Goal: Book appointment/travel/reservation

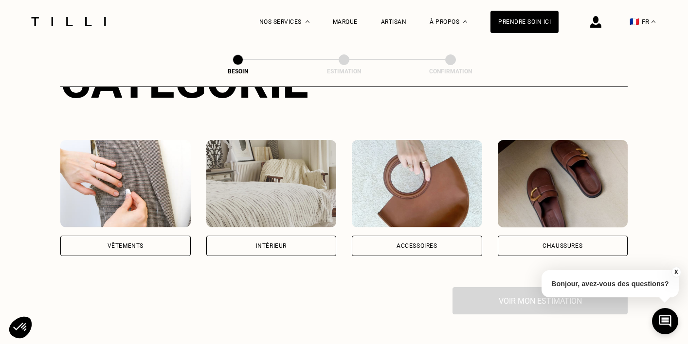
scroll to position [189, 0]
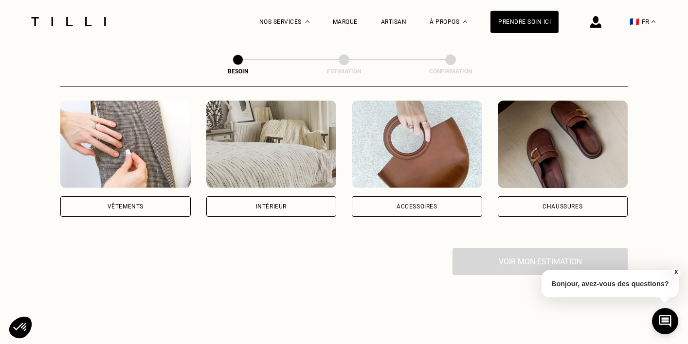
click at [136, 204] on div "Vêtements" at bounding box center [126, 207] width 36 height 6
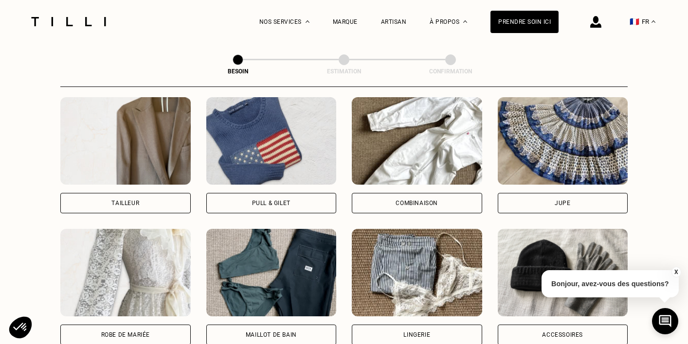
scroll to position [592, 0]
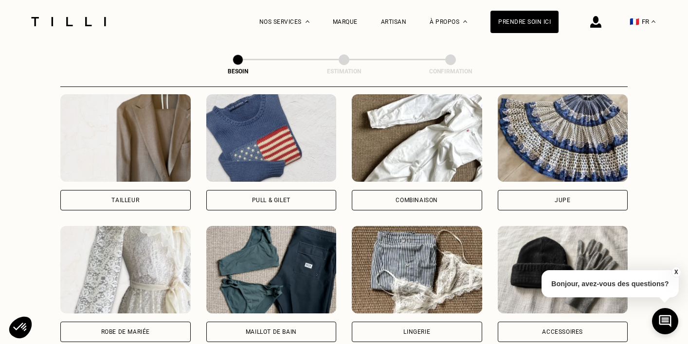
click at [280, 198] on div "Pull & gilet" at bounding box center [271, 201] width 38 height 6
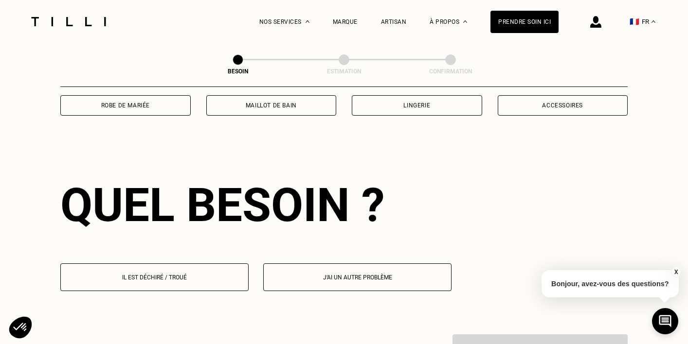
scroll to position [845, 0]
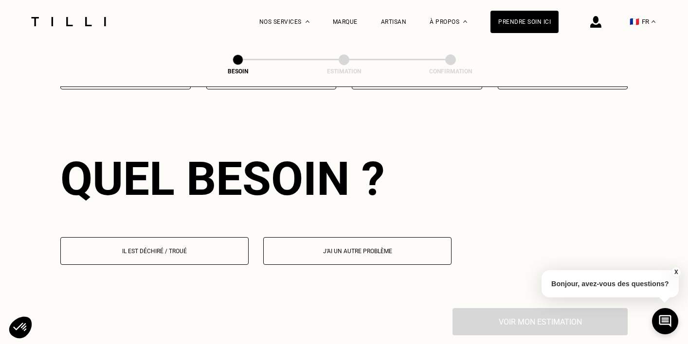
click at [186, 247] on button "Il est déchiré / troué" at bounding box center [154, 251] width 188 height 28
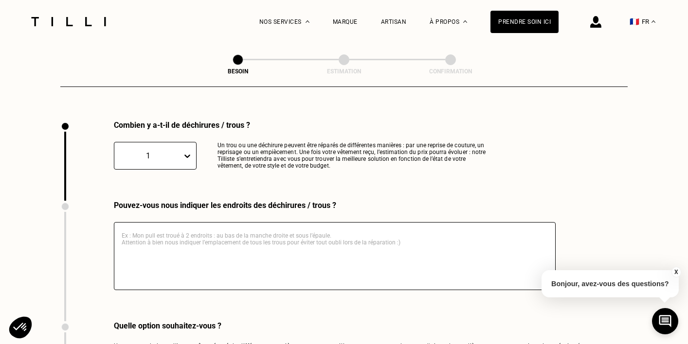
scroll to position [1033, 0]
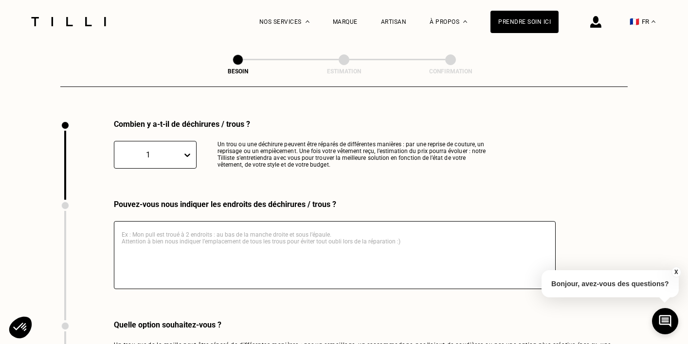
click at [178, 150] on div "1" at bounding box center [155, 155] width 83 height 28
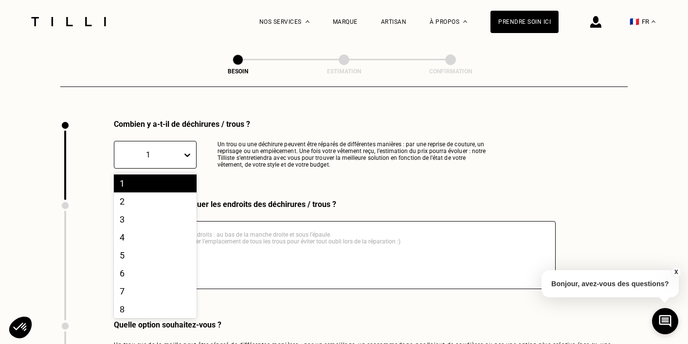
click at [159, 179] on div "1" at bounding box center [155, 184] width 83 height 18
click at [164, 150] on div "1" at bounding box center [148, 154] width 58 height 9
click at [142, 211] on div "3" at bounding box center [155, 220] width 83 height 18
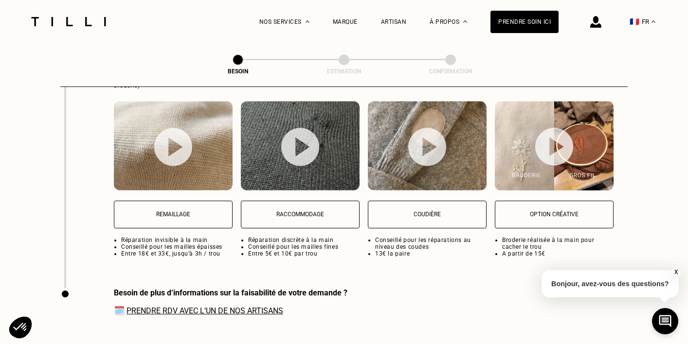
scroll to position [1309, 0]
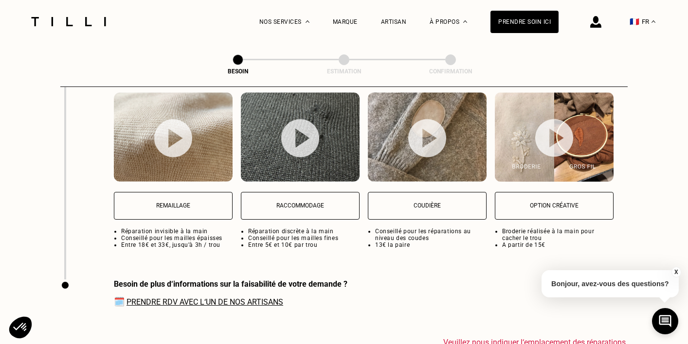
click at [175, 207] on button "Remaillage" at bounding box center [173, 206] width 119 height 28
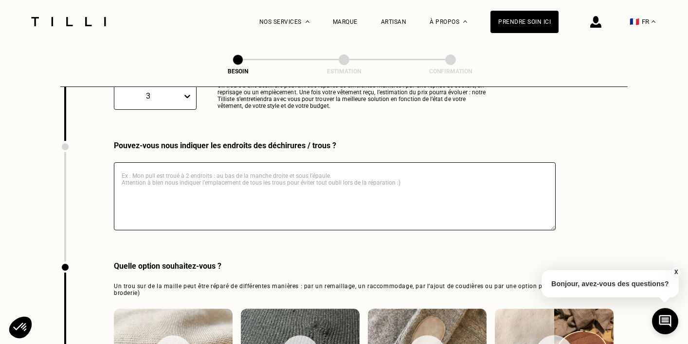
scroll to position [1067, 0]
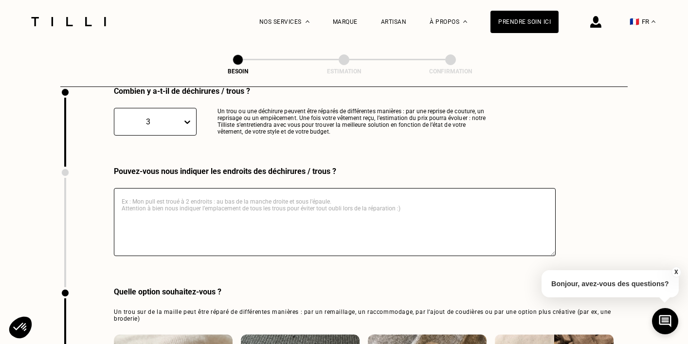
click at [177, 201] on textarea at bounding box center [335, 222] width 442 height 68
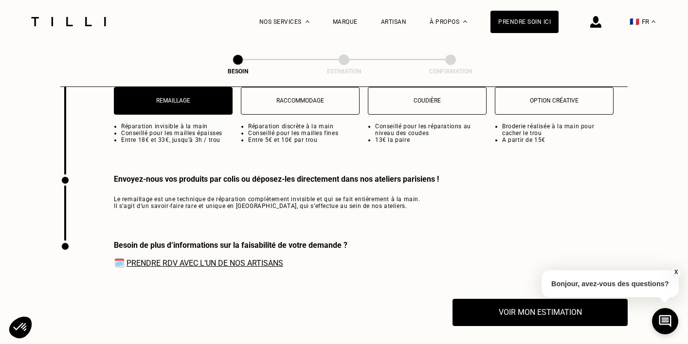
scroll to position [1462, 0]
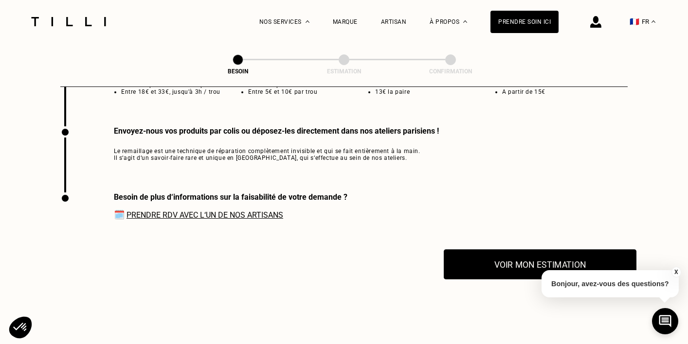
type textarea "u"
click at [460, 265] on button "Voir mon estimation" at bounding box center [540, 265] width 193 height 30
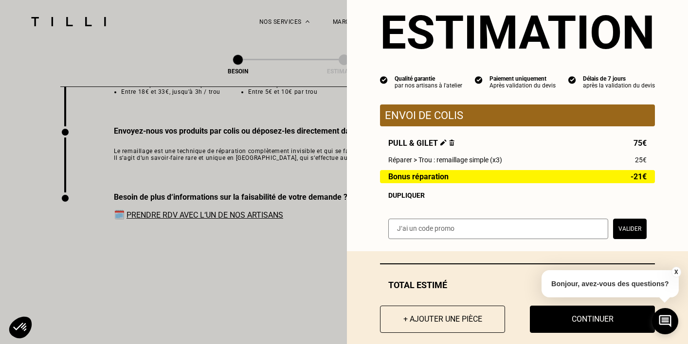
scroll to position [39, 0]
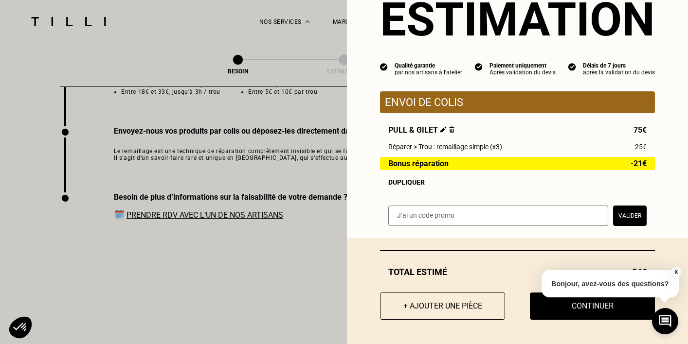
click at [411, 180] on div "Dupliquer" at bounding box center [517, 183] width 258 height 8
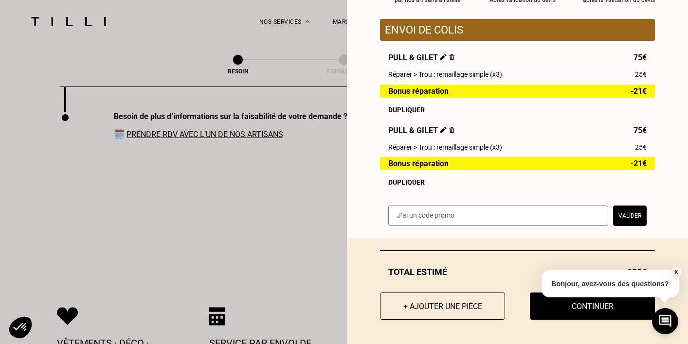
scroll to position [1583, 0]
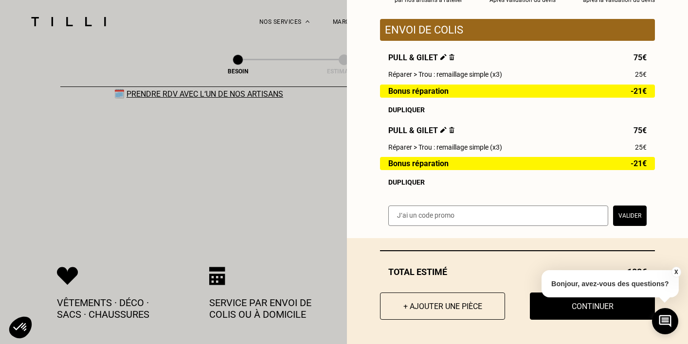
click at [648, 260] on div "X Bonjour, avez-vous des questions?" at bounding box center [610, 283] width 137 height 46
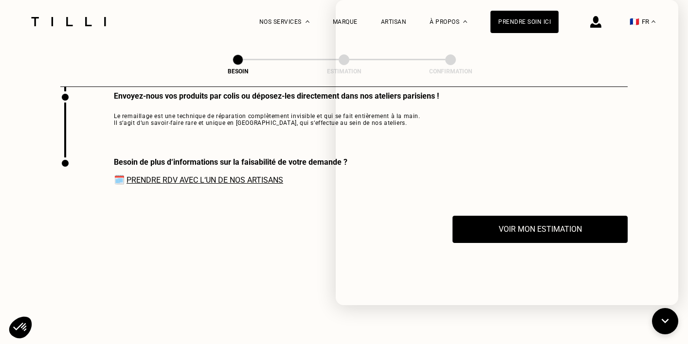
scroll to position [1441, 0]
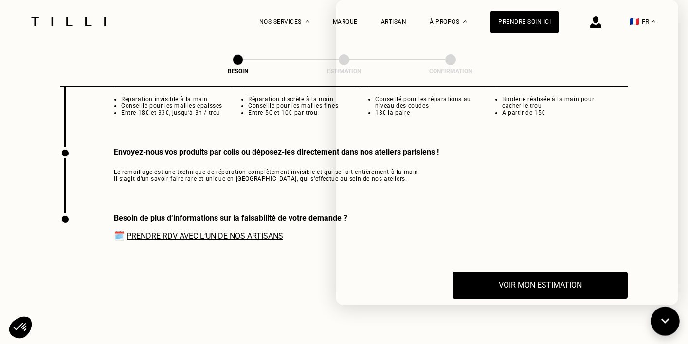
click at [669, 314] on icon at bounding box center [665, 322] width 16 height 26
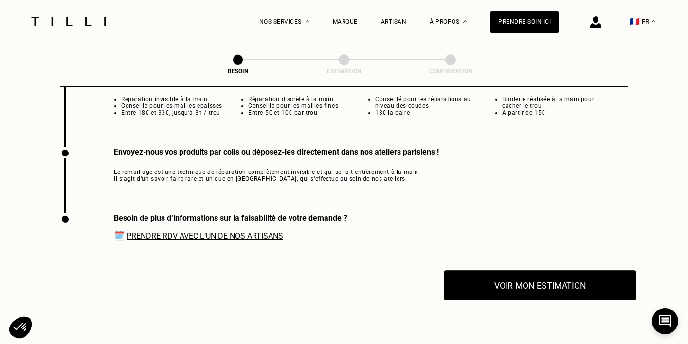
click at [554, 271] on button "Voir mon estimation" at bounding box center [540, 286] width 193 height 30
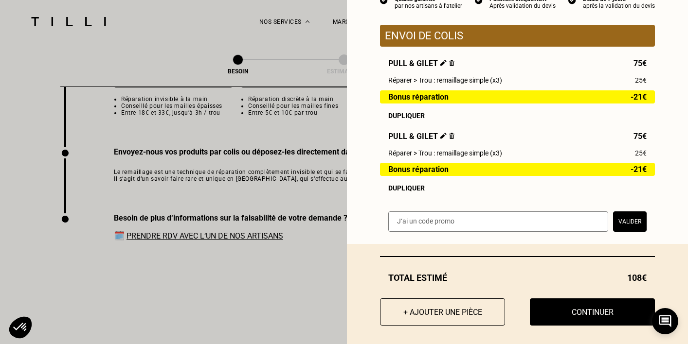
scroll to position [112, 0]
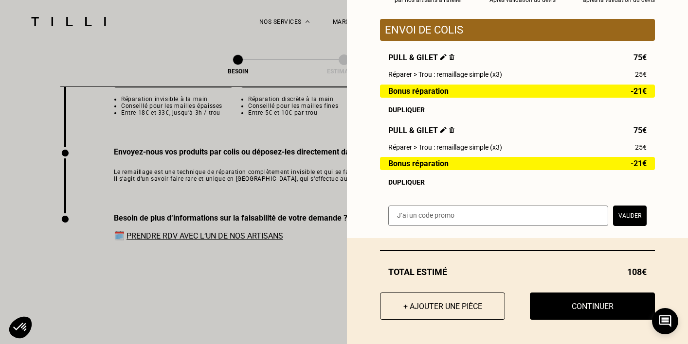
click at [449, 127] on img at bounding box center [451, 130] width 5 height 6
click at [452, 129] on img at bounding box center [451, 130] width 5 height 6
click at [453, 131] on div "Pull & gilet 75€" at bounding box center [517, 130] width 258 height 9
click at [450, 130] on img at bounding box center [451, 130] width 5 height 6
click at [449, 58] on img at bounding box center [451, 57] width 5 height 6
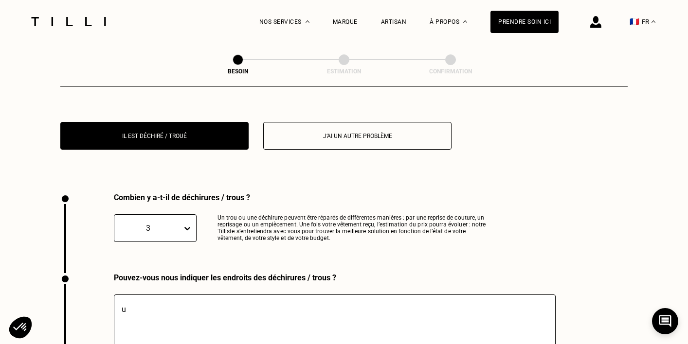
scroll to position [904, 0]
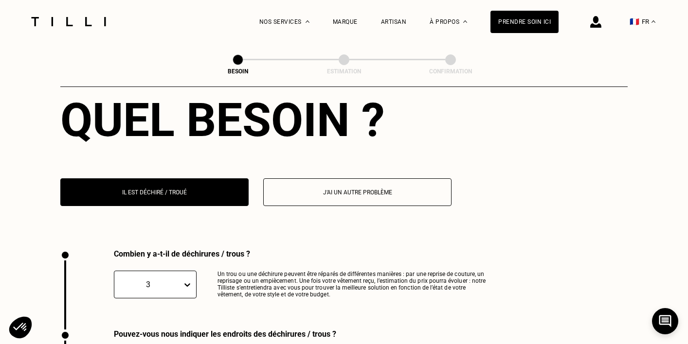
click at [308, 195] on div "Il est déchiré / troué J‘ai un autre problème" at bounding box center [343, 199] width 567 height 40
click at [295, 179] on button "J‘ai un autre problème" at bounding box center [357, 193] width 188 height 28
select select "FR"
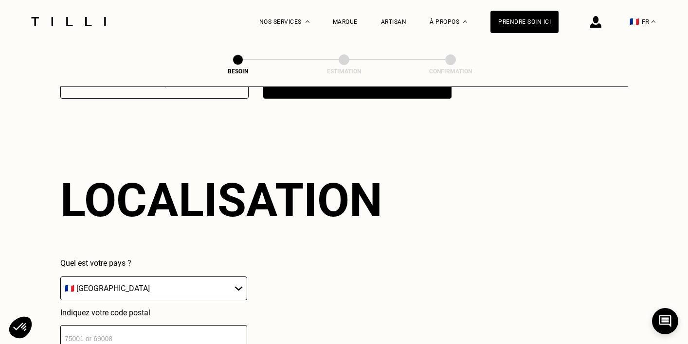
scroll to position [991, 0]
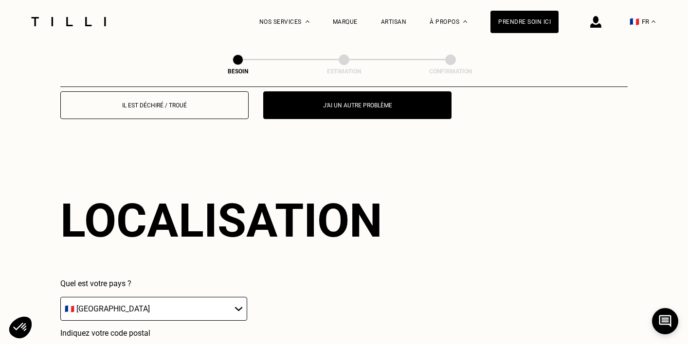
click at [196, 101] on button "Il est déchiré / troué" at bounding box center [154, 105] width 188 height 28
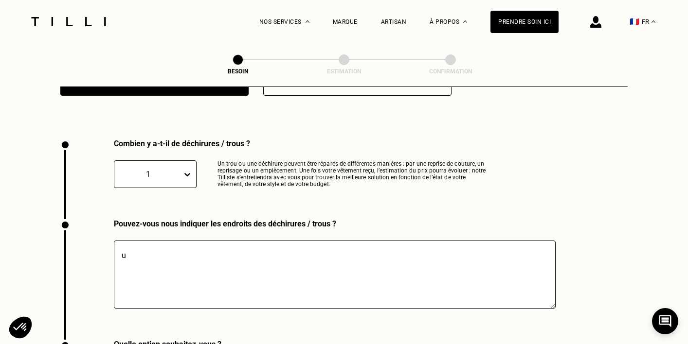
scroll to position [1033, 0]
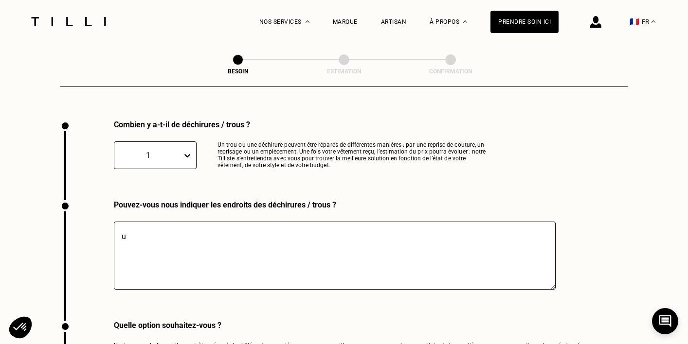
click at [186, 154] on icon at bounding box center [187, 155] width 6 height 3
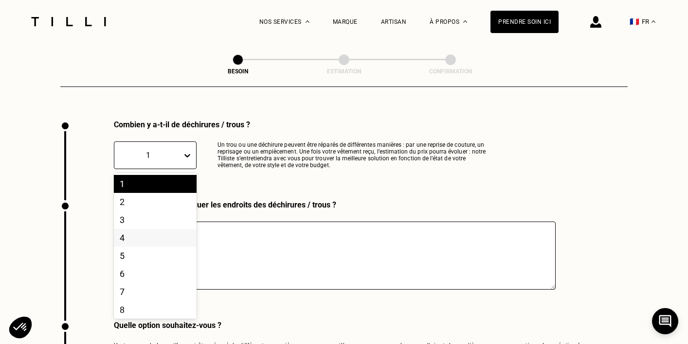
click at [135, 230] on div "4" at bounding box center [155, 238] width 83 height 18
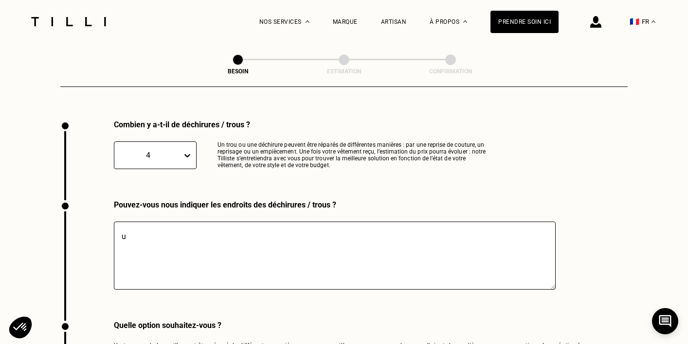
drag, startPoint x: 169, startPoint y: 226, endPoint x: 116, endPoint y: 222, distance: 53.7
click at [116, 222] on textarea "u" at bounding box center [335, 256] width 442 height 68
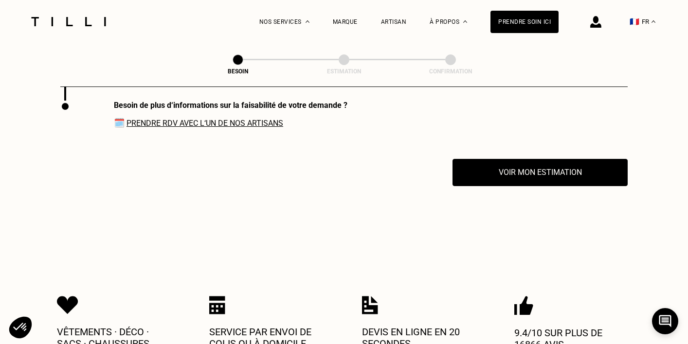
scroll to position [1563, 0]
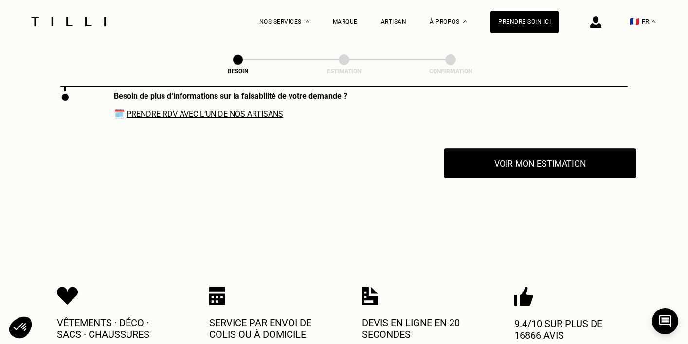
type textarea "1 trou sur la manche gauche 2 trous sur la manche droite 1 trou à l'avant vers …"
click at [487, 156] on button "Voir mon estimation" at bounding box center [540, 163] width 193 height 30
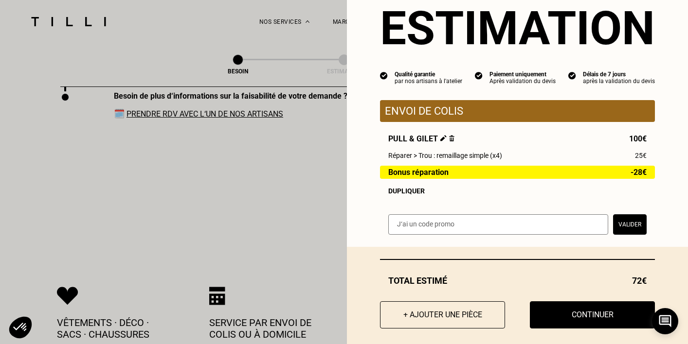
scroll to position [39, 0]
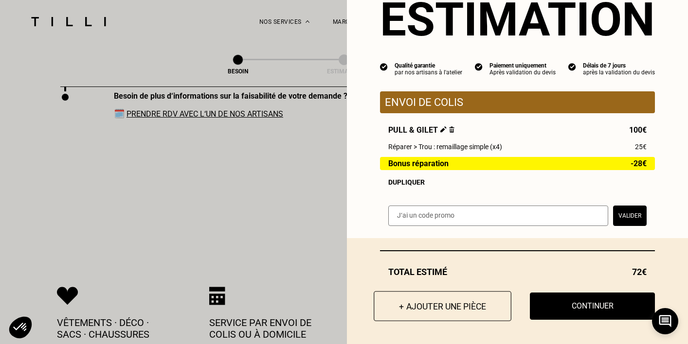
click at [433, 306] on button "+ Ajouter une pièce" at bounding box center [443, 306] width 138 height 30
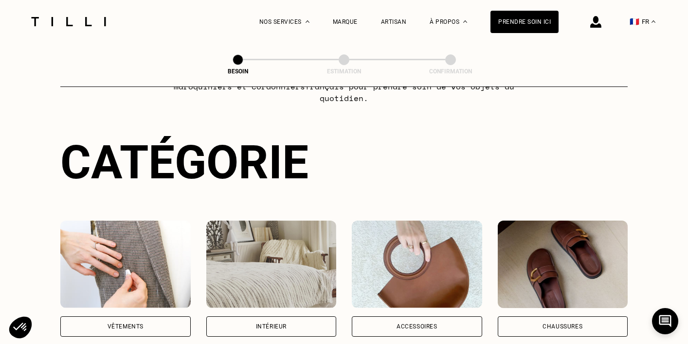
scroll to position [193, 0]
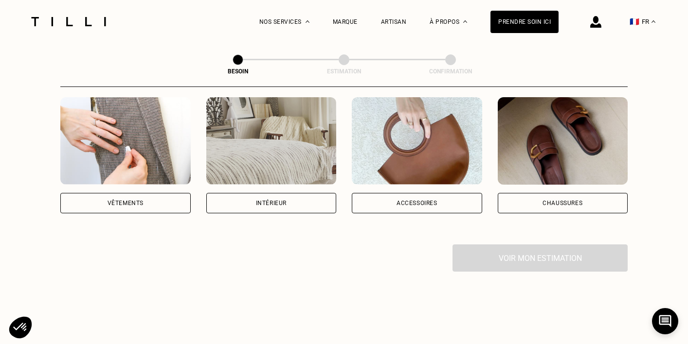
click at [122, 193] on div "Vêtements" at bounding box center [125, 203] width 130 height 20
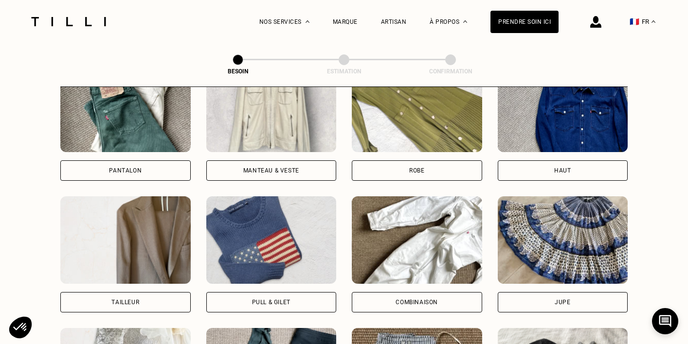
scroll to position [490, 0]
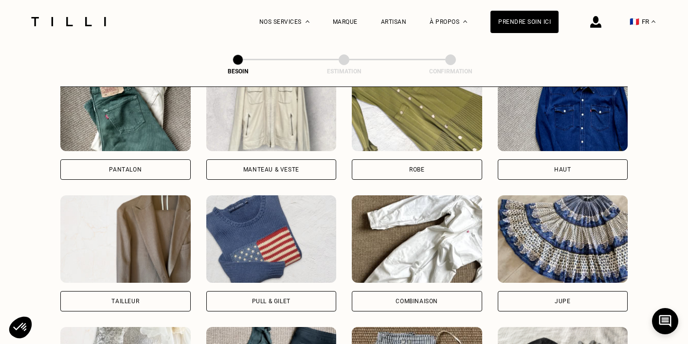
click at [254, 299] on div "Pull & gilet" at bounding box center [271, 302] width 38 height 6
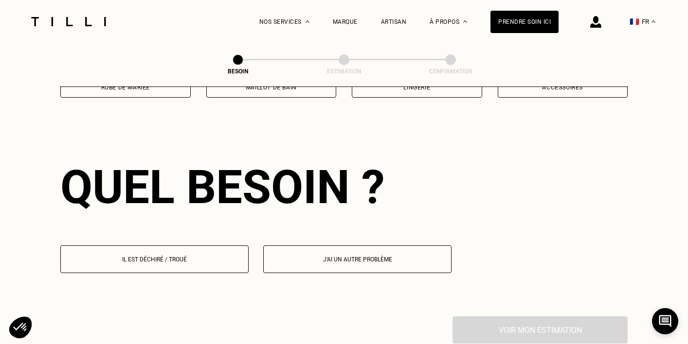
scroll to position [845, 0]
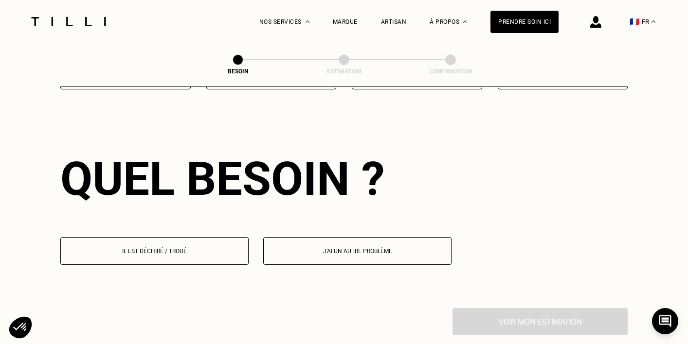
click at [198, 249] on button "Il est déchiré / troué" at bounding box center [154, 251] width 188 height 28
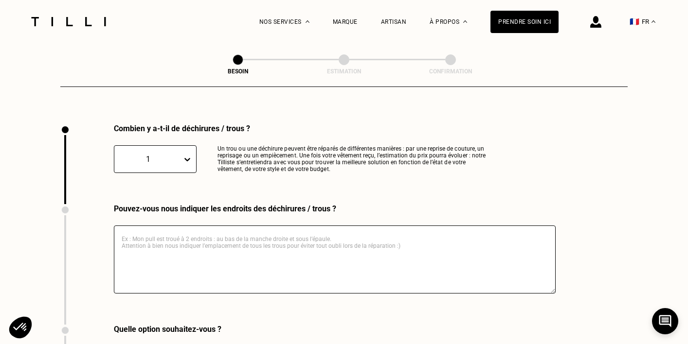
scroll to position [1033, 0]
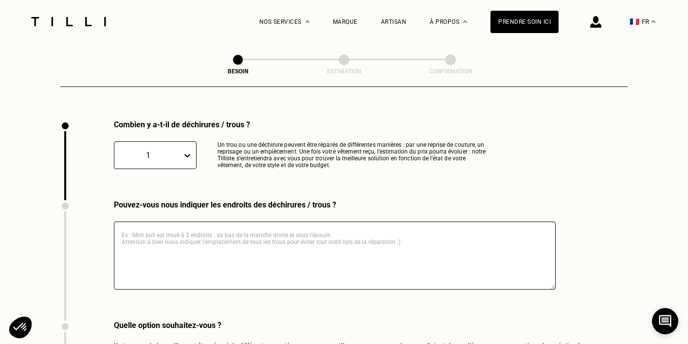
click at [180, 150] on div "1" at bounding box center [148, 155] width 68 height 11
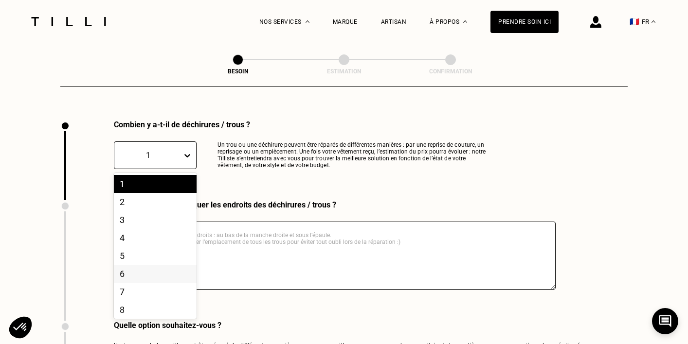
click at [176, 265] on div "6" at bounding box center [155, 274] width 83 height 18
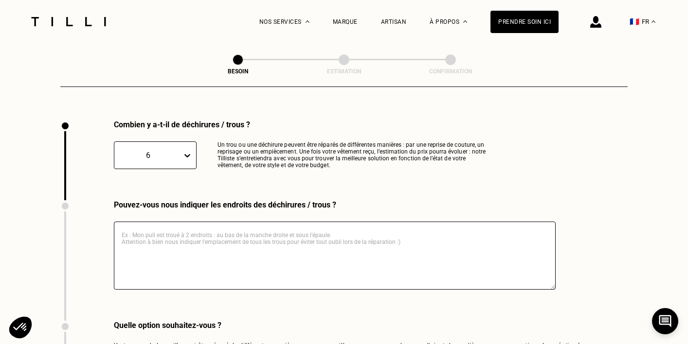
click at [187, 228] on textarea at bounding box center [335, 256] width 442 height 68
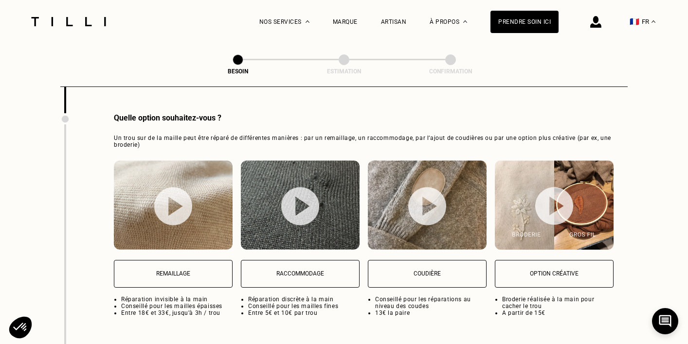
scroll to position [1296, 0]
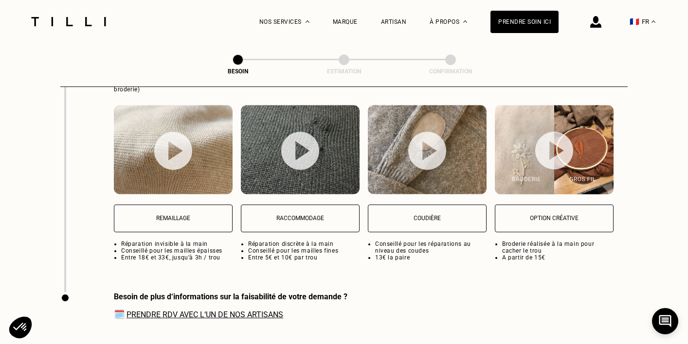
type textarea "4 trous devant 2 trous derrière"
click at [290, 139] on img at bounding box center [300, 151] width 38 height 38
select select "FR"
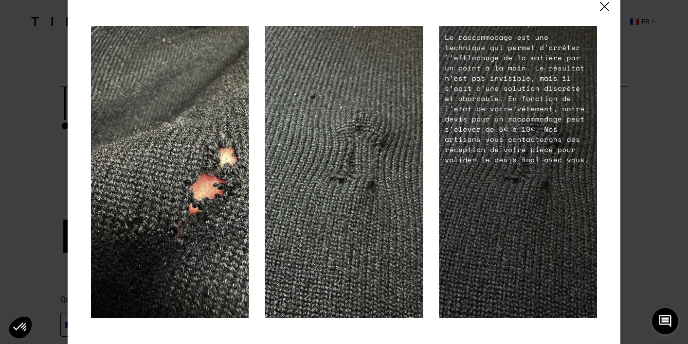
scroll to position [1468, 0]
click at [606, 10] on img at bounding box center [604, 6] width 9 height 9
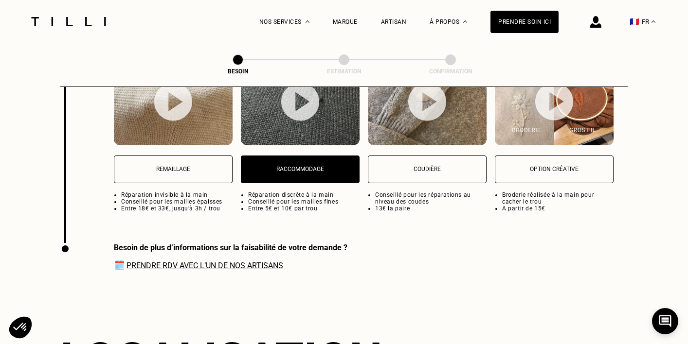
scroll to position [1296, 0]
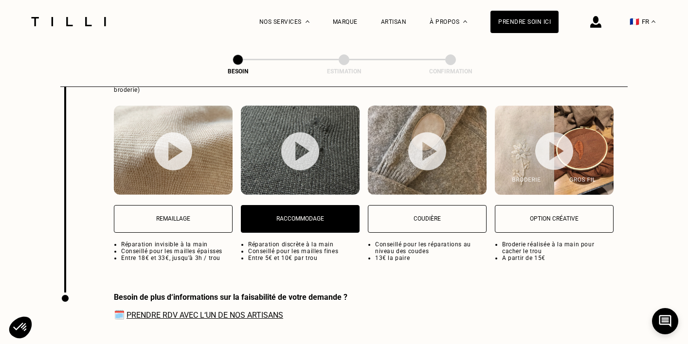
click at [171, 150] on img at bounding box center [173, 151] width 38 height 38
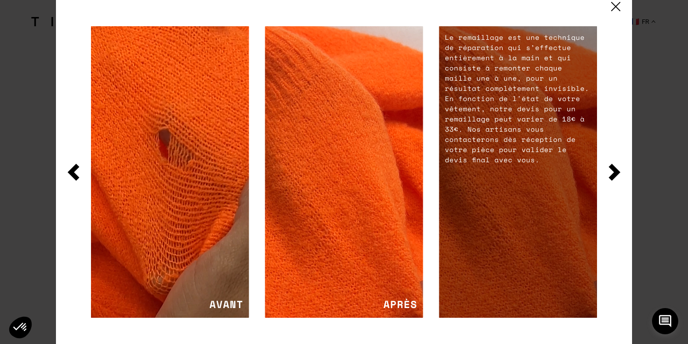
scroll to position [1468, 0]
click at [614, 9] on img at bounding box center [615, 6] width 9 height 9
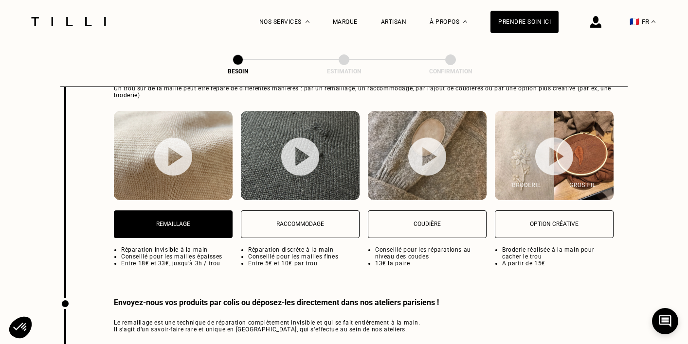
scroll to position [1239, 0]
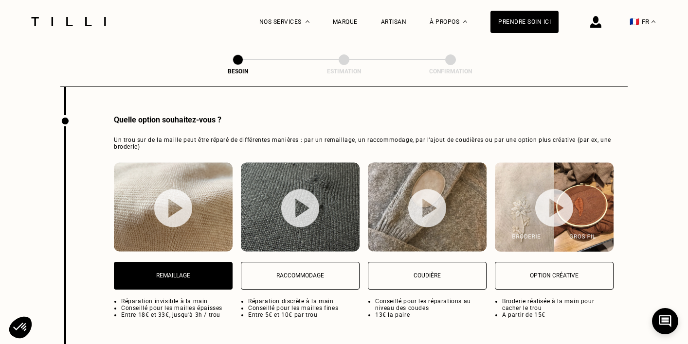
click at [538, 194] on img at bounding box center [554, 208] width 38 height 38
select select "FR"
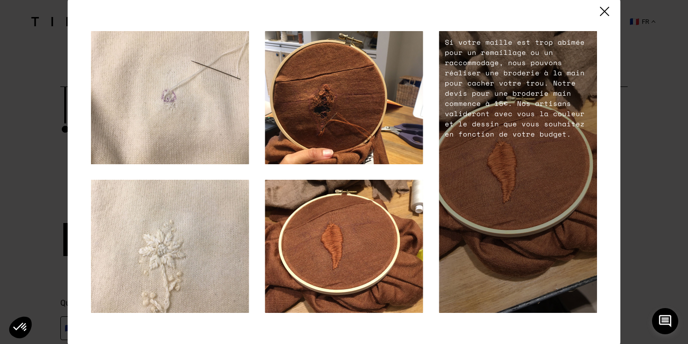
scroll to position [1468, 0]
click at [608, 12] on img at bounding box center [604, 11] width 9 height 9
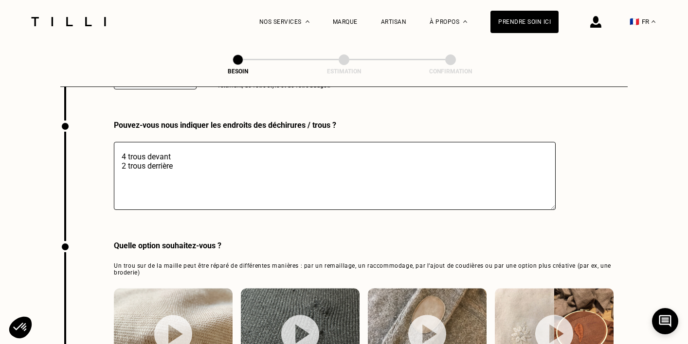
scroll to position [1248, 0]
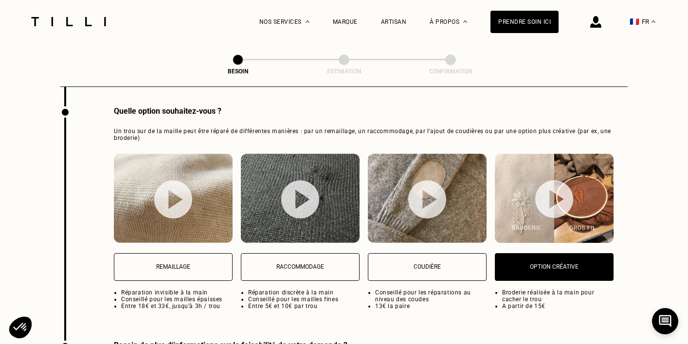
click at [293, 264] on p "Raccommodage" at bounding box center [300, 267] width 108 height 7
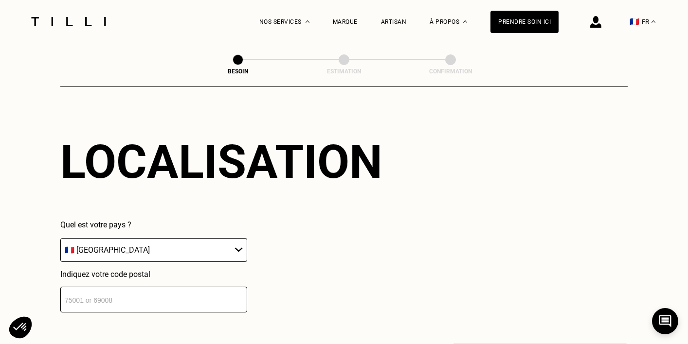
scroll to position [1549, 0]
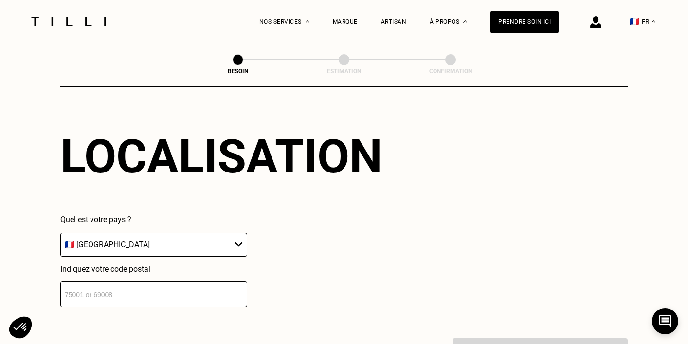
click at [120, 295] on input "number" at bounding box center [153, 295] width 187 height 26
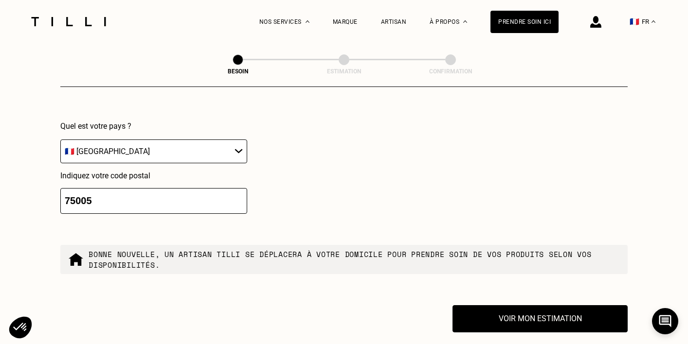
scroll to position [1645, 0]
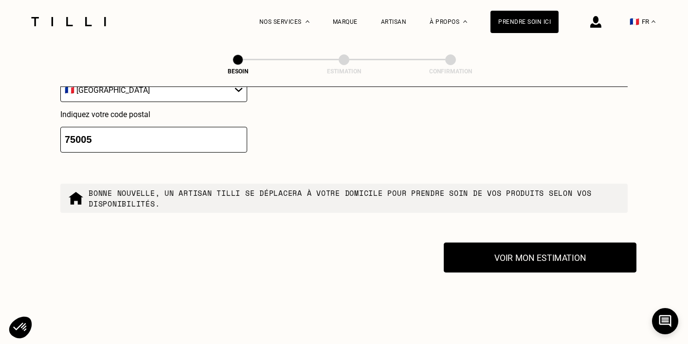
type input "75005"
click at [470, 243] on button "Voir mon estimation" at bounding box center [540, 258] width 193 height 30
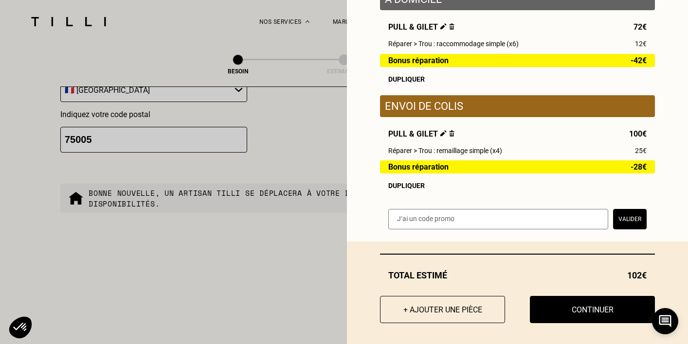
scroll to position [147, 0]
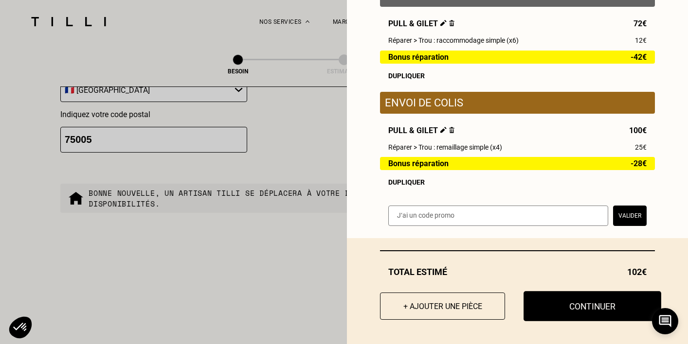
click at [577, 308] on button "Continuer" at bounding box center [593, 306] width 138 height 30
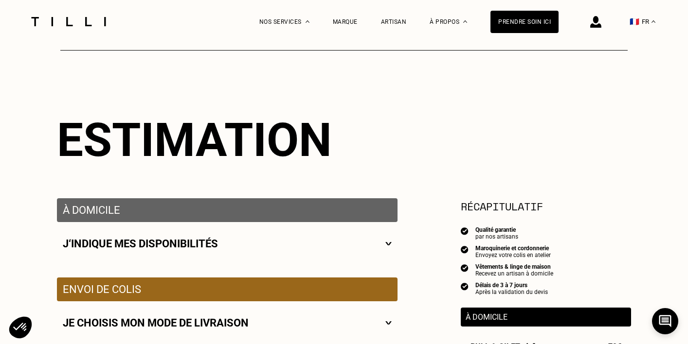
scroll to position [7, 0]
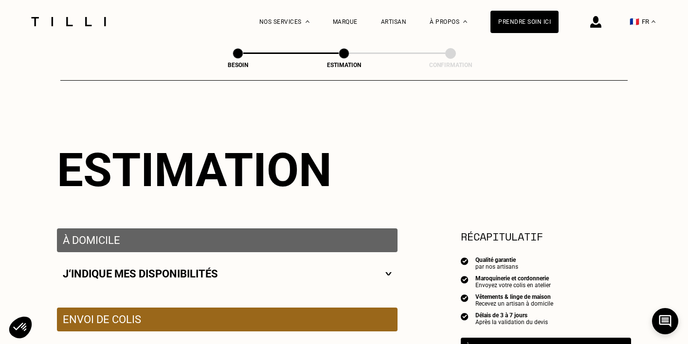
click at [384, 276] on div "J‘indique mes disponibilités" at bounding box center [227, 274] width 329 height 12
select select "FR"
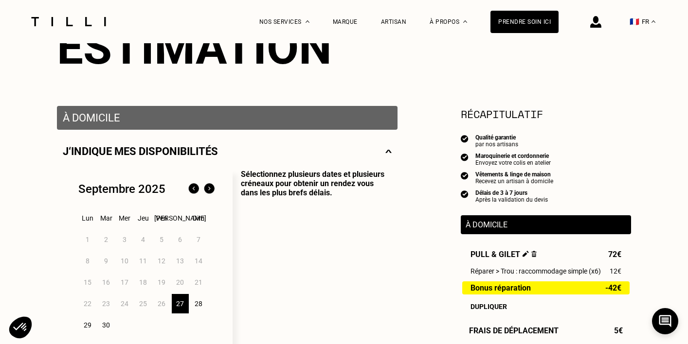
scroll to position [172, 0]
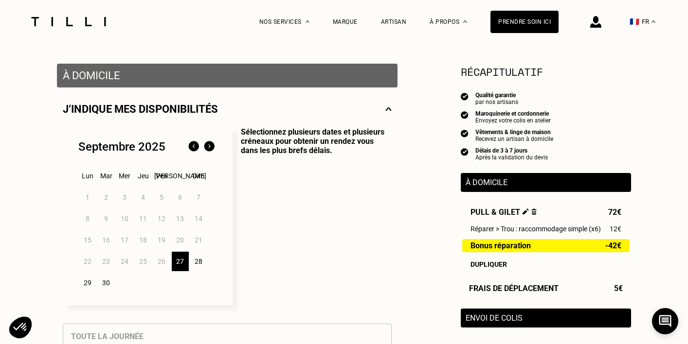
click at [87, 283] on div "29" at bounding box center [87, 282] width 17 height 19
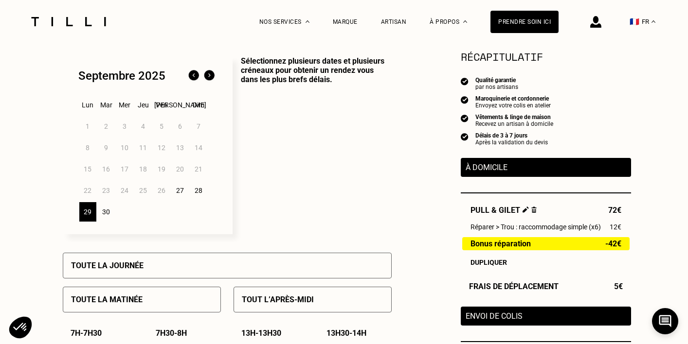
scroll to position [258, 0]
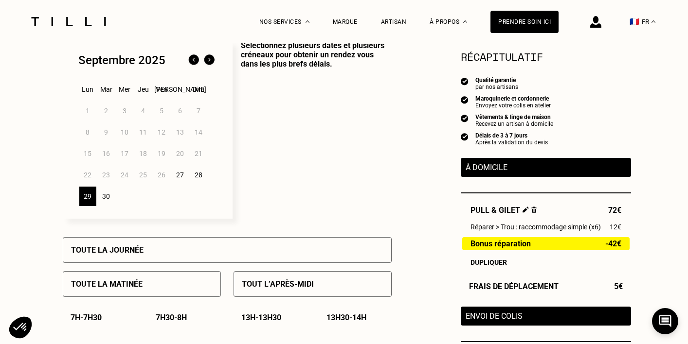
click at [89, 294] on div "Toute la matinée" at bounding box center [142, 285] width 158 height 26
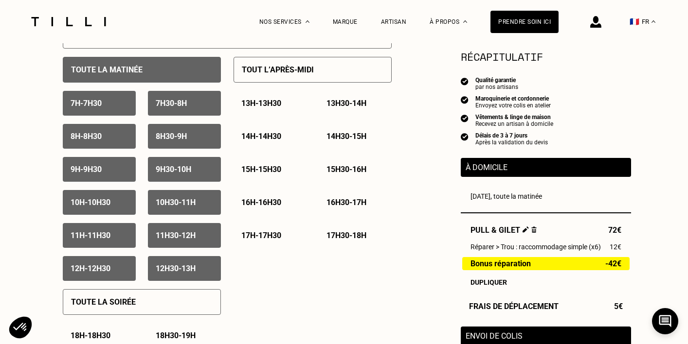
scroll to position [497, 0]
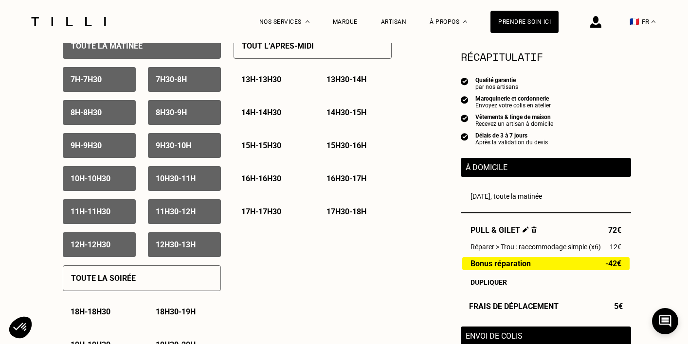
click at [155, 285] on div "Toute la soirée" at bounding box center [142, 279] width 158 height 26
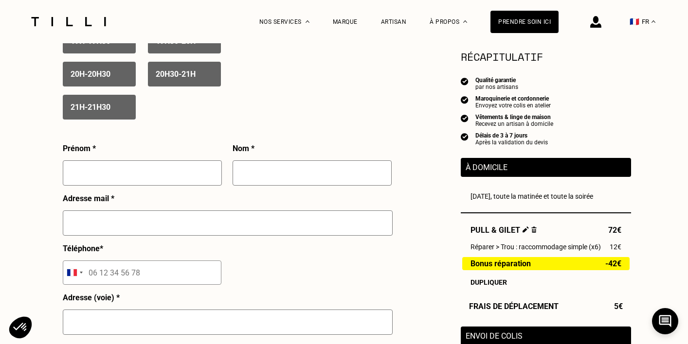
scroll to position [807, 0]
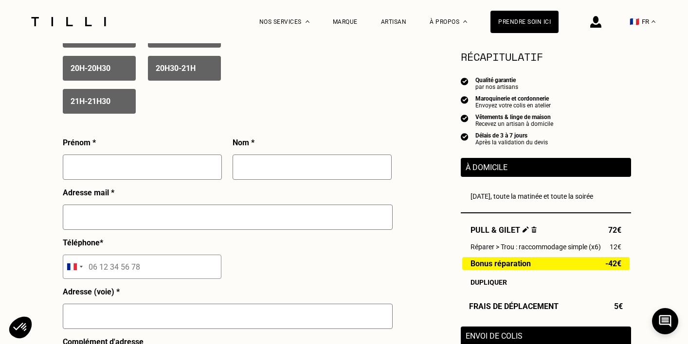
click at [147, 169] on input "text" at bounding box center [142, 167] width 159 height 25
type input "[PERSON_NAME]"
type input "[PERSON_NAME][EMAIL_ADDRESS][DOMAIN_NAME]"
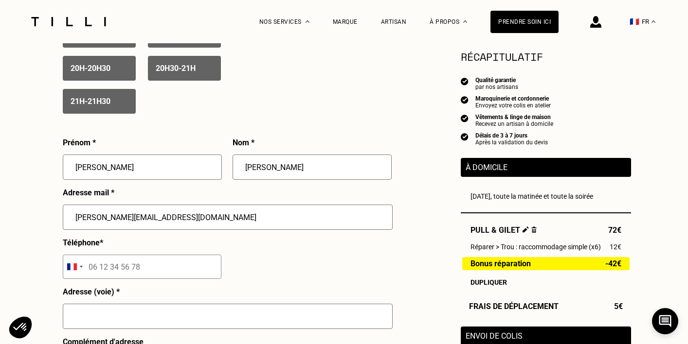
type input "[STREET_ADDRESS]"
type input "[GEOGRAPHIC_DATA]"
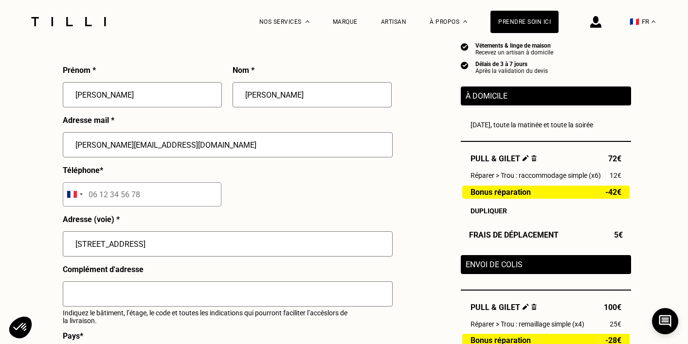
scroll to position [886, 0]
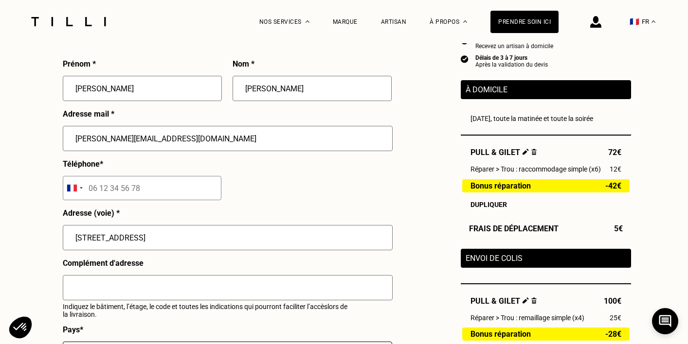
click at [147, 189] on input "tel" at bounding box center [142, 188] width 159 height 24
type input "06 76 59 31 21"
drag, startPoint x: 98, startPoint y: 281, endPoint x: 54, endPoint y: 271, distance: 45.3
type input "1"
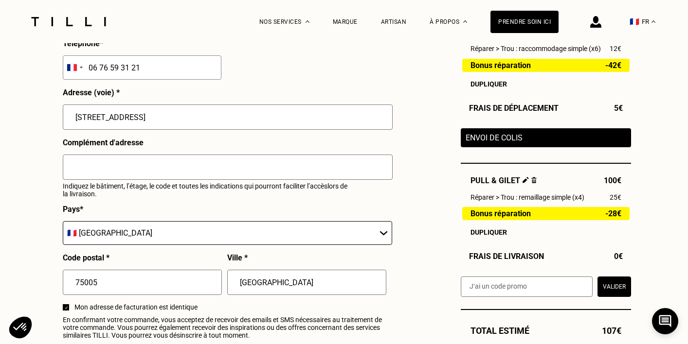
scroll to position [1017, 0]
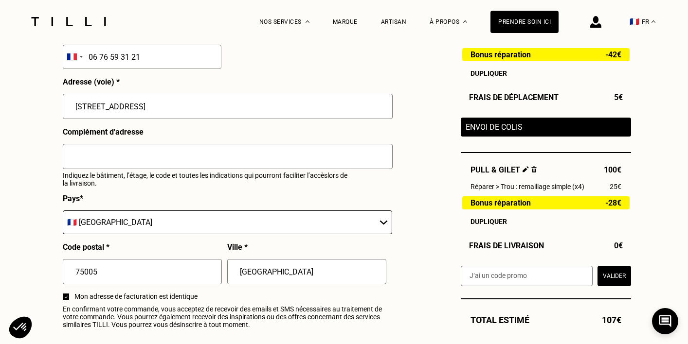
click at [98, 162] on input "text" at bounding box center [228, 156] width 330 height 25
click at [110, 158] on input "Code porte: 538B9538" at bounding box center [228, 156] width 330 height 25
click at [197, 161] on input "Code portes: 538B9538" at bounding box center [228, 156] width 330 height 25
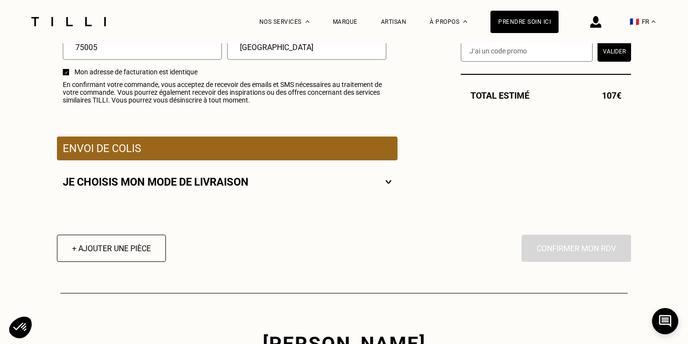
scroll to position [1264, 0]
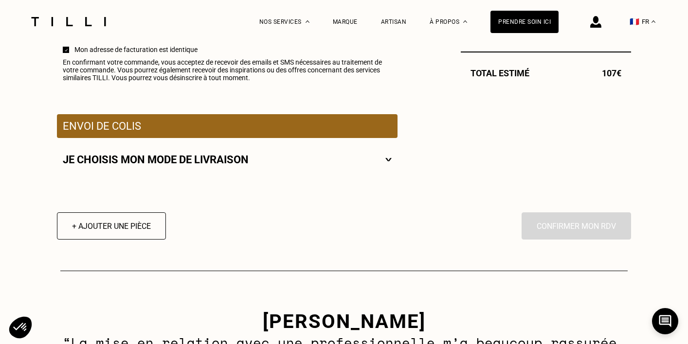
type input "Code portes: 538B9538 ; 3eme etage"
click at [193, 161] on p "Je choisis mon mode de livraison" at bounding box center [156, 160] width 186 height 12
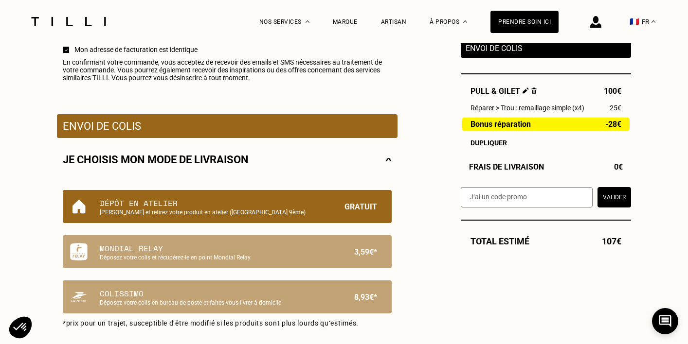
click at [240, 206] on p "Dépôt en atelier" at bounding box center [211, 204] width 222 height 12
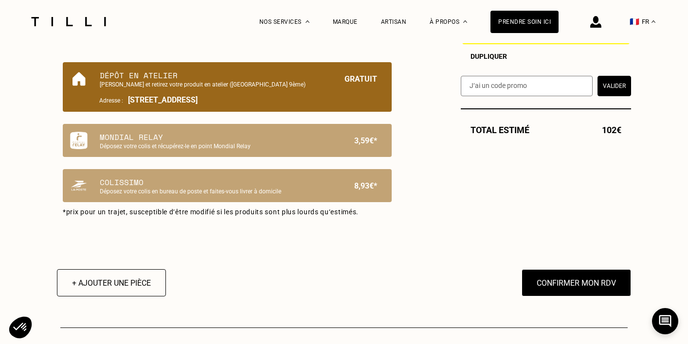
scroll to position [1401, 0]
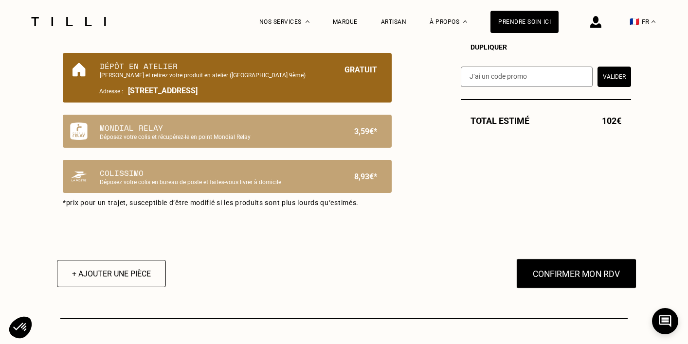
click at [538, 272] on button "Confirmer mon RDV" at bounding box center [576, 274] width 121 height 30
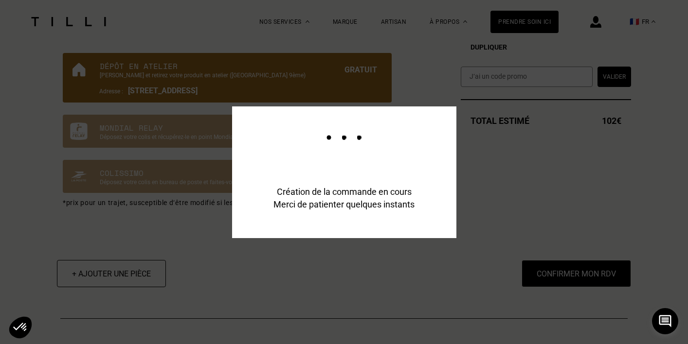
scroll to position [1425, 0]
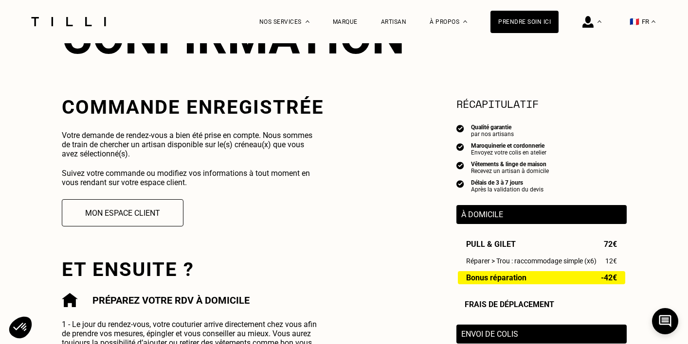
scroll to position [145, 0]
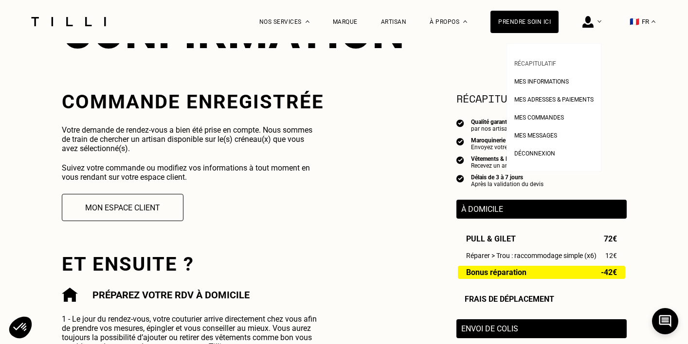
click at [546, 65] on span "Récapitulatif" at bounding box center [535, 63] width 42 height 7
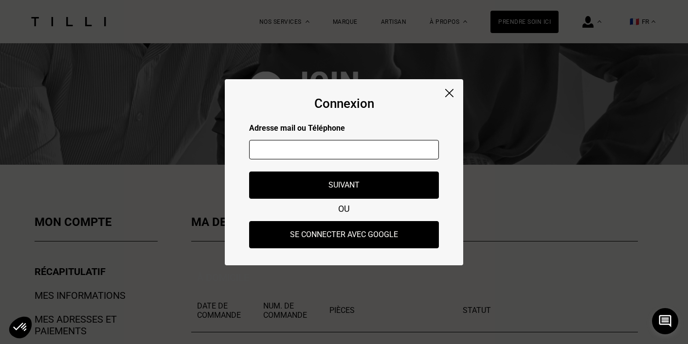
click at [335, 155] on input "text" at bounding box center [344, 149] width 190 height 19
type input "[PERSON_NAME][EMAIL_ADDRESS][DOMAIN_NAME]"
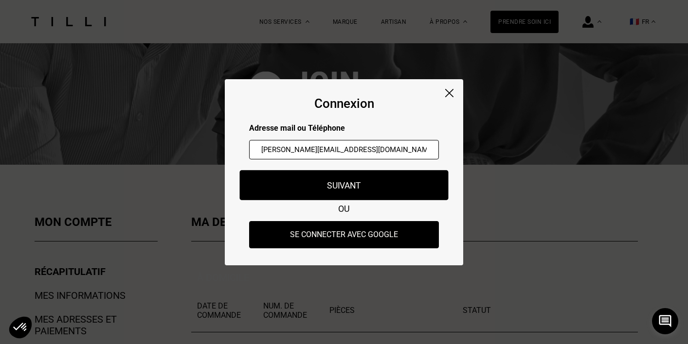
click at [322, 193] on button "Suivant" at bounding box center [344, 185] width 209 height 30
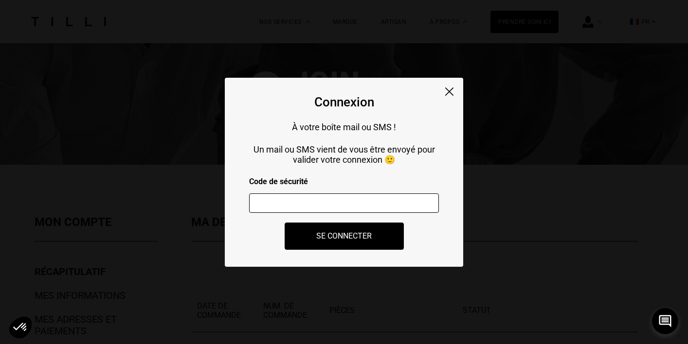
click at [317, 201] on input "number" at bounding box center [344, 203] width 190 height 19
paste input "401945"
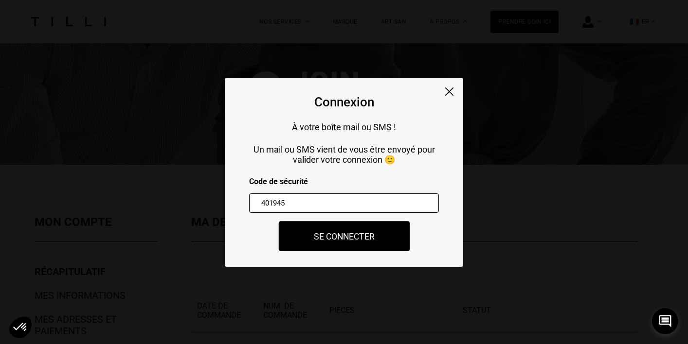
type input "401945"
click at [321, 238] on button "Se connecter" at bounding box center [343, 236] width 131 height 30
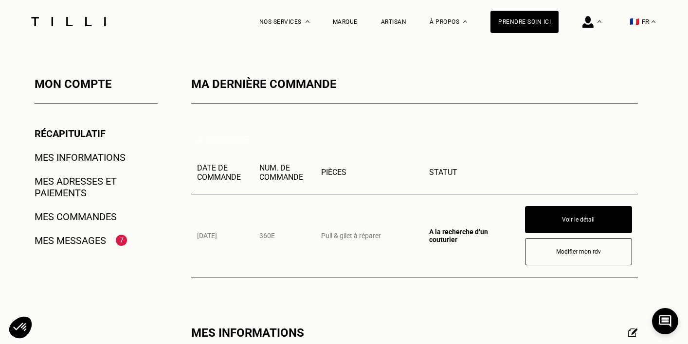
scroll to position [120, 0]
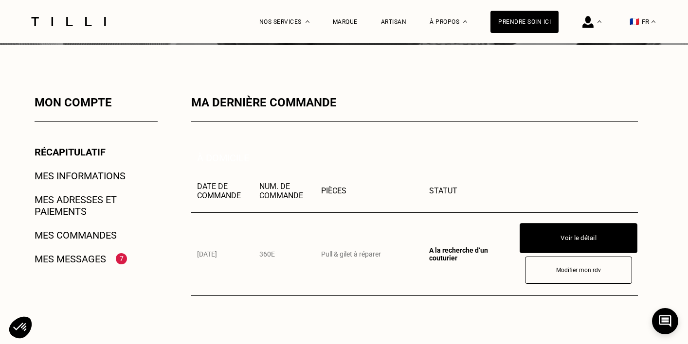
click at [554, 238] on button "Voir le détail" at bounding box center [579, 238] width 118 height 30
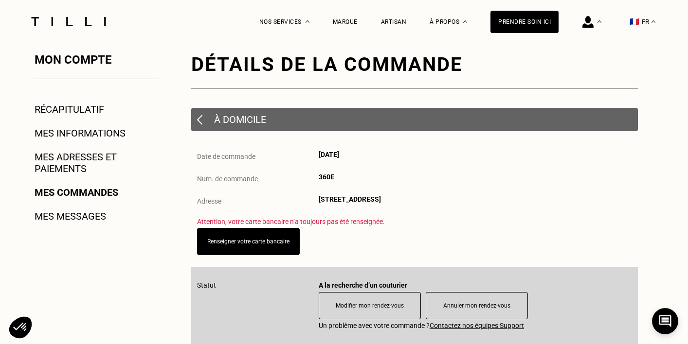
scroll to position [180, 0]
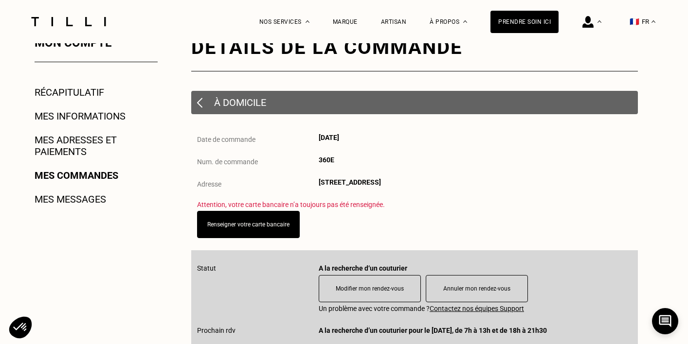
click at [69, 150] on link "Mes adresses et paiements" at bounding box center [96, 145] width 123 height 23
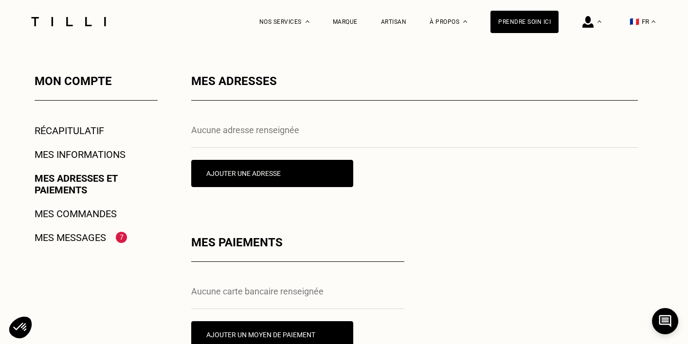
scroll to position [138, 0]
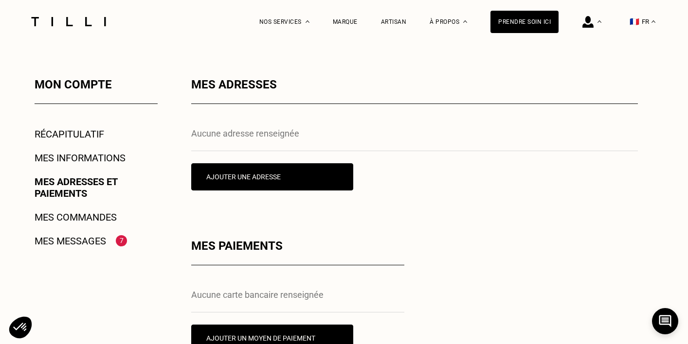
click at [86, 237] on link "Mes messages" at bounding box center [71, 242] width 72 height 12
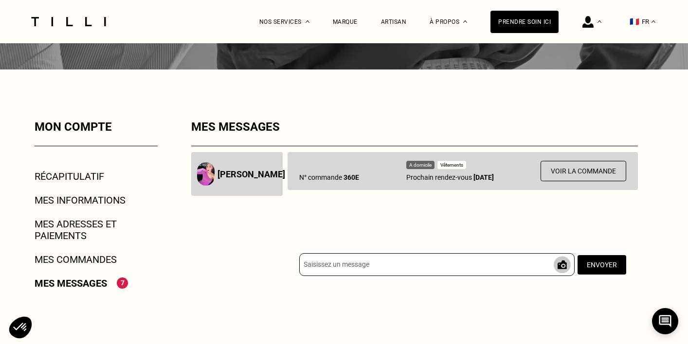
scroll to position [123, 0]
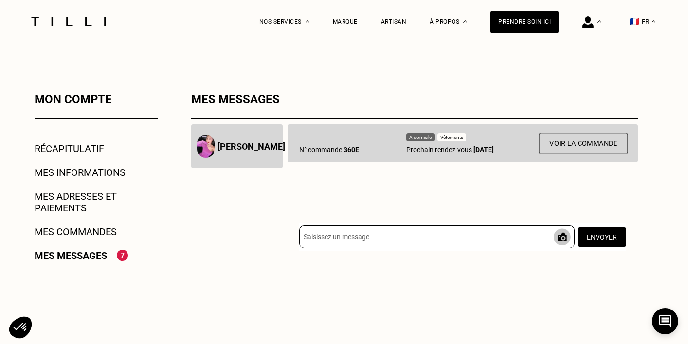
click at [584, 147] on button "Voir la commande" at bounding box center [583, 143] width 89 height 21
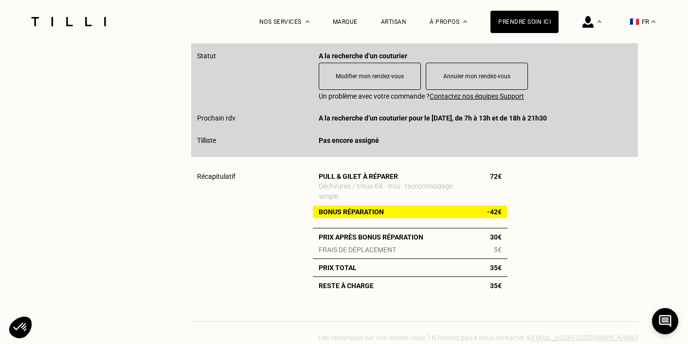
scroll to position [126, 0]
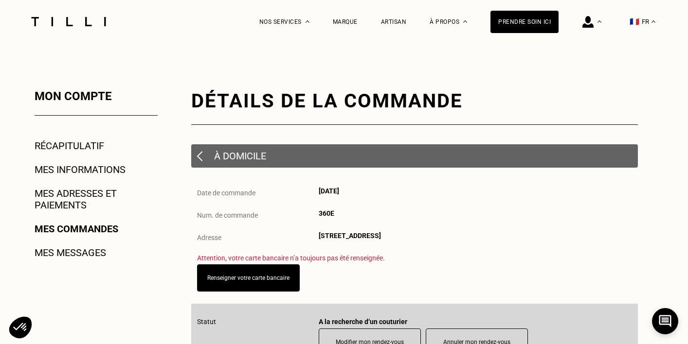
click at [100, 252] on link "Mes messages" at bounding box center [71, 253] width 72 height 12
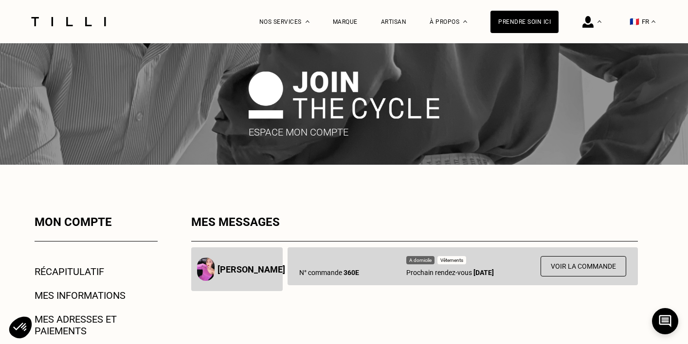
click at [247, 275] on div "[PERSON_NAME]" at bounding box center [236, 270] width 91 height 44
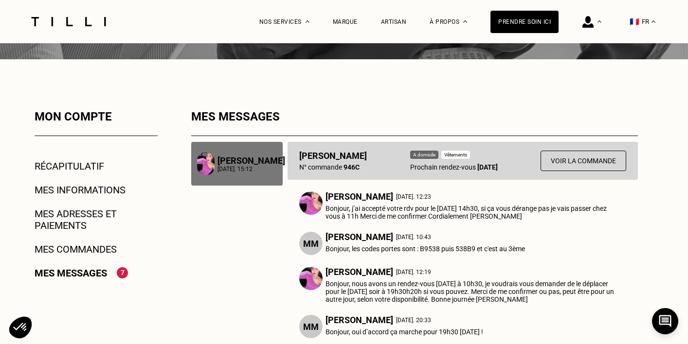
scroll to position [85, 0]
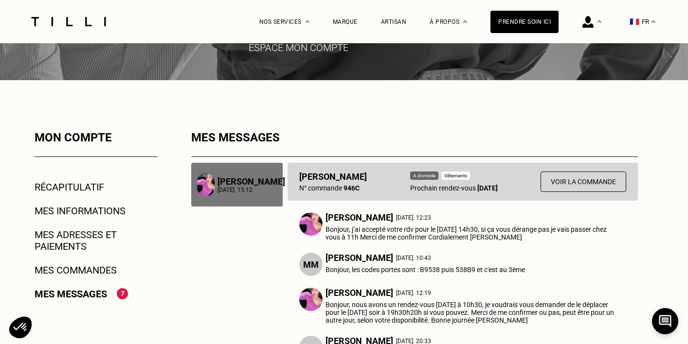
click at [96, 290] on link "Mes messages" at bounding box center [71, 295] width 72 height 12
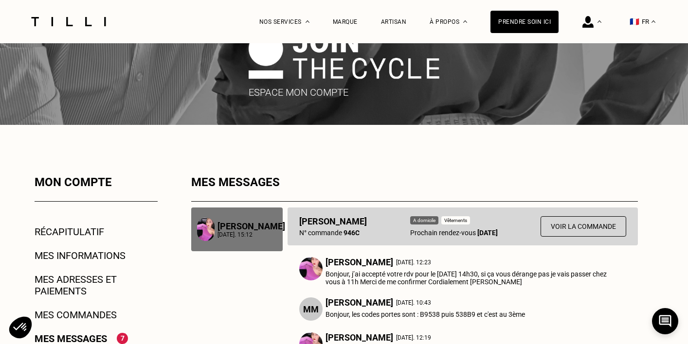
scroll to position [109, 0]
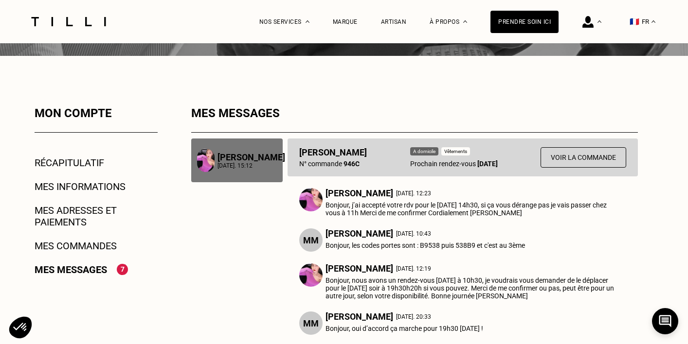
click at [76, 245] on link "Mes commandes" at bounding box center [76, 246] width 82 height 12
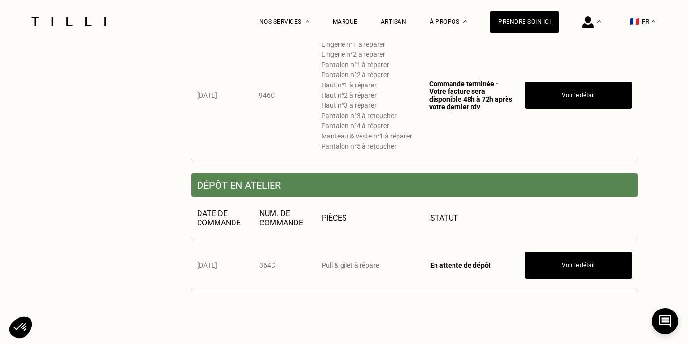
scroll to position [412, 0]
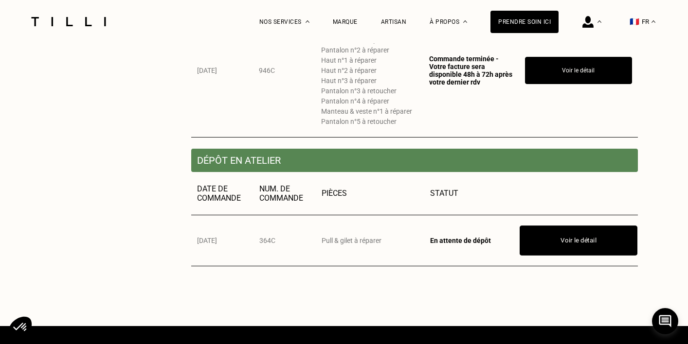
click at [557, 247] on button "Voir le détail" at bounding box center [579, 241] width 118 height 30
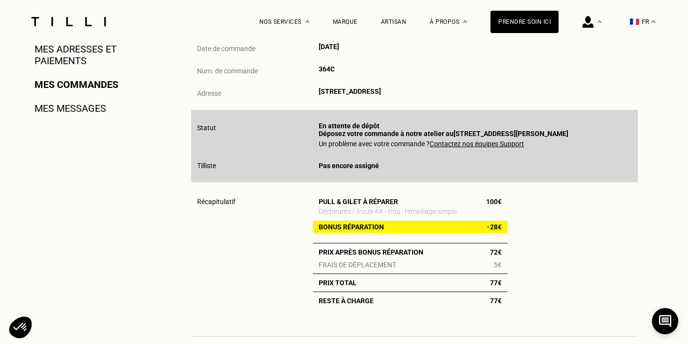
scroll to position [236, 0]
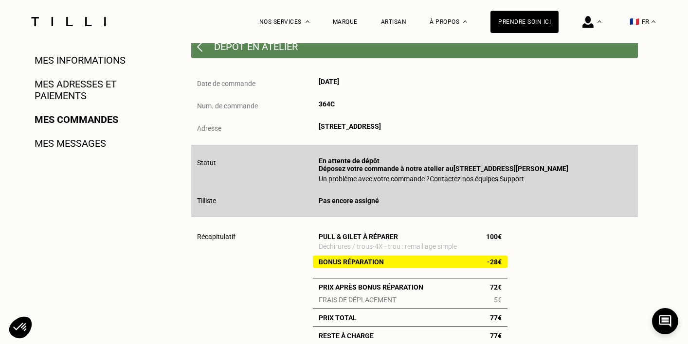
drag, startPoint x: 452, startPoint y: 167, endPoint x: 559, endPoint y: 173, distance: 107.2
click at [559, 173] on div "Statut En attente de dépôt Déposez votre commande à notre atelier au [STREET_AD…" at bounding box center [414, 165] width 435 height 16
copy span "[STREET_ADDRESS][PERSON_NAME]"
